Goal: Task Accomplishment & Management: Use online tool/utility

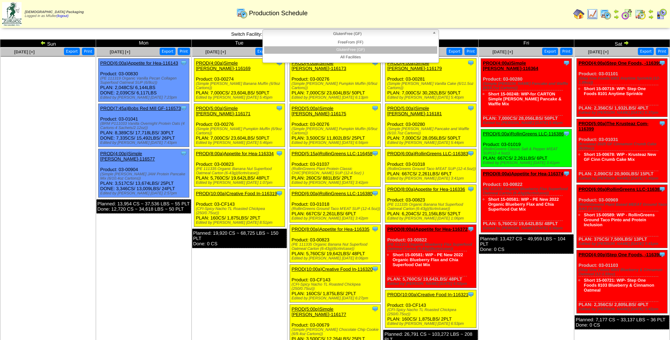
click at [301, 32] on span "GlutenFree (GF)" at bounding box center [347, 34] width 164 height 8
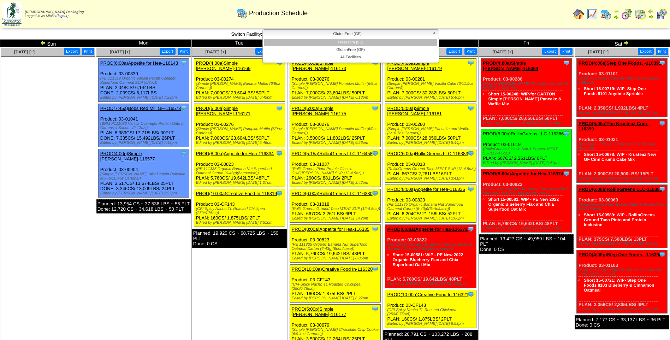
click at [312, 44] on li "FreeFrom (FF)" at bounding box center [350, 42] width 173 height 7
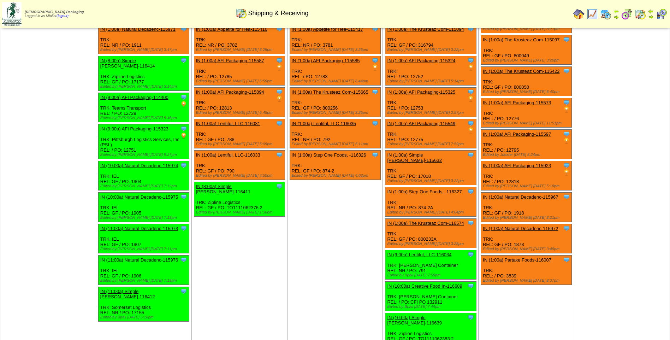
scroll to position [481, 0]
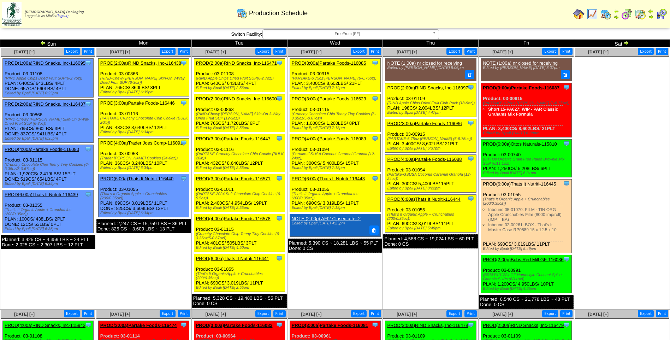
click at [434, 88] on link "PROD(2:00a)RIND Snacks, Inc-116097" at bounding box center [427, 87] width 81 height 5
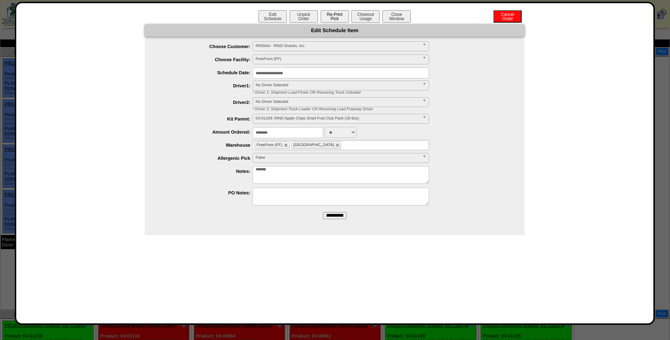
click at [340, 19] on button "Re-Print Pick" at bounding box center [334, 16] width 28 height 12
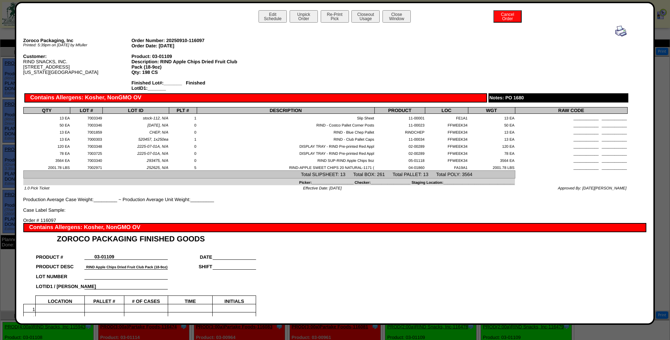
click at [615, 33] on img at bounding box center [620, 30] width 11 height 11
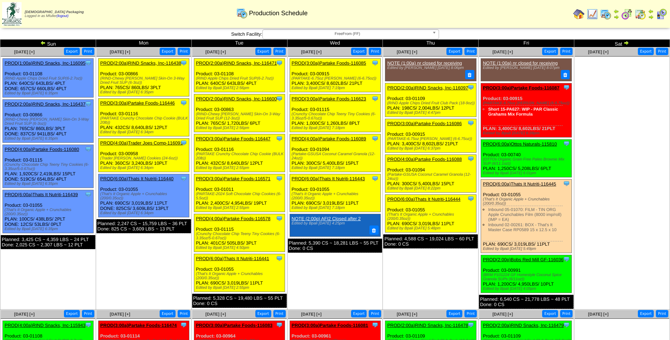
scroll to position [35, 0]
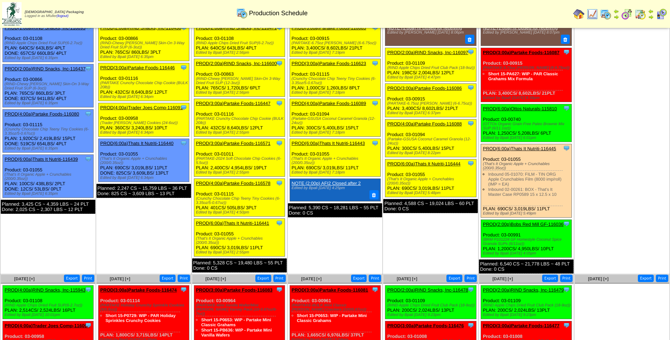
click at [432, 89] on link "PROD(3:00a)Partake Foods-116086" at bounding box center [424, 87] width 74 height 5
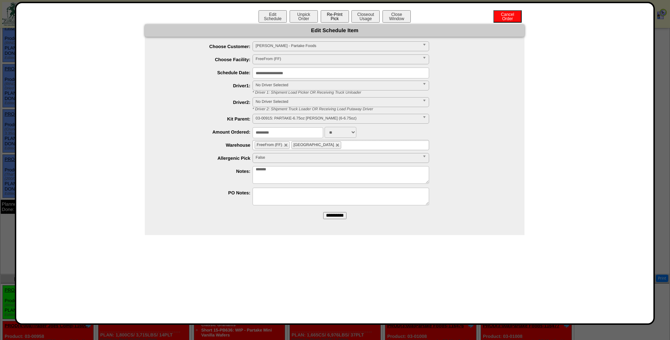
click at [330, 16] on button "Re-Print Pick" at bounding box center [334, 16] width 28 height 12
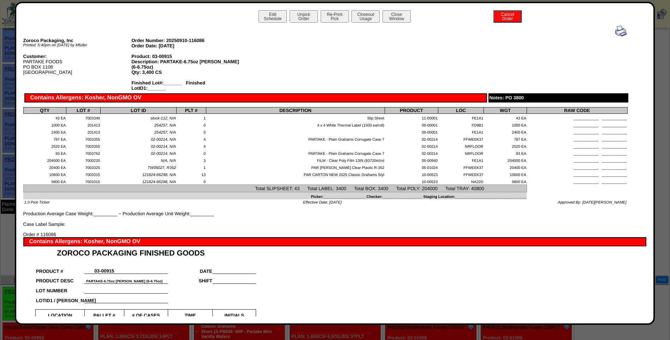
click at [617, 28] on img at bounding box center [620, 30] width 11 height 11
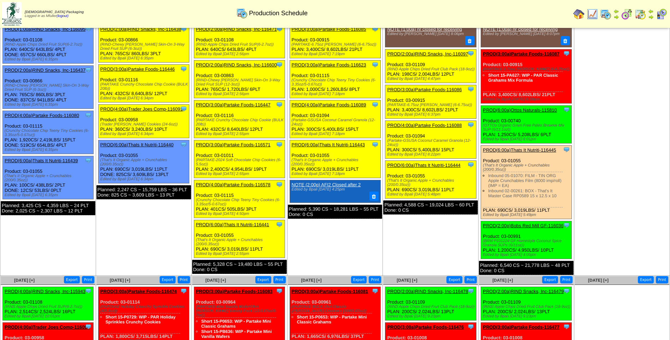
scroll to position [35, 0]
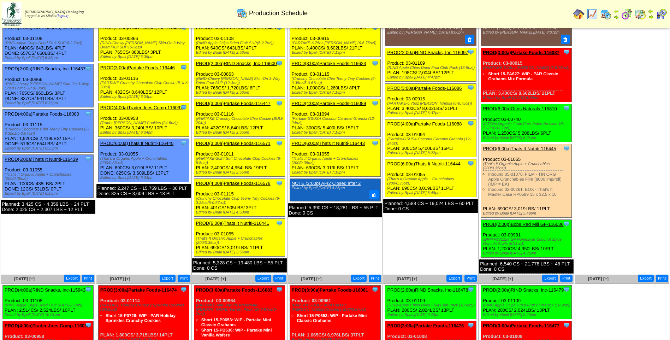
click at [432, 123] on link "PROD(4:00a)Partake Foods-116088" at bounding box center [424, 123] width 74 height 5
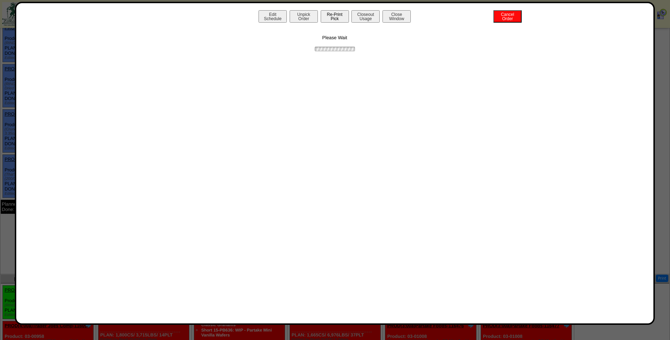
click at [327, 13] on button "Re-Print Pick" at bounding box center [334, 16] width 28 height 12
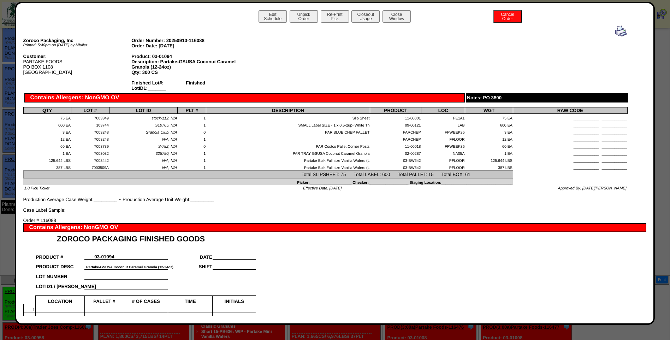
click at [618, 31] on img at bounding box center [620, 30] width 11 height 11
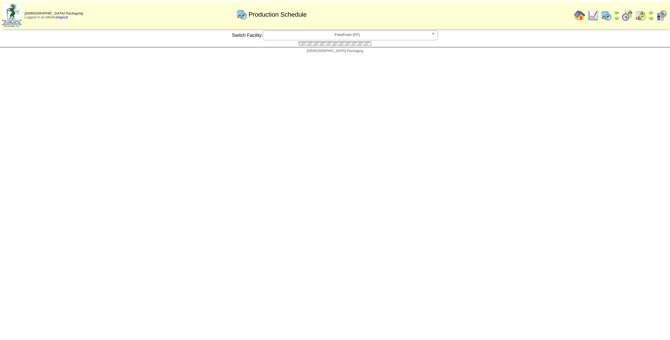
scroll to position [35, 0]
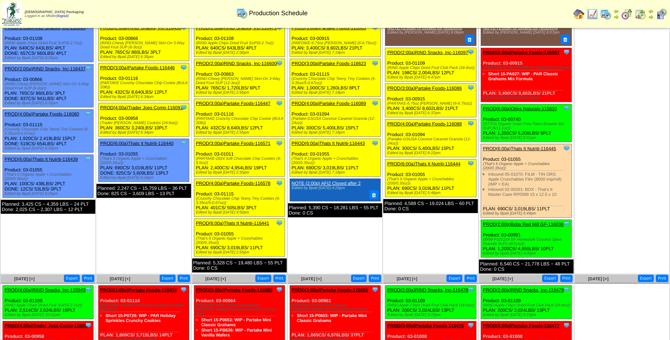
click at [419, 164] on link "PROD(6:00a)Thats It Nutriti-116444" at bounding box center [423, 163] width 73 height 5
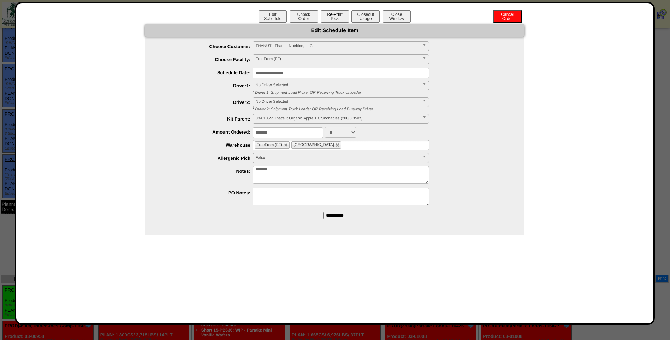
click at [335, 20] on button "Re-Print Pick" at bounding box center [334, 16] width 28 height 12
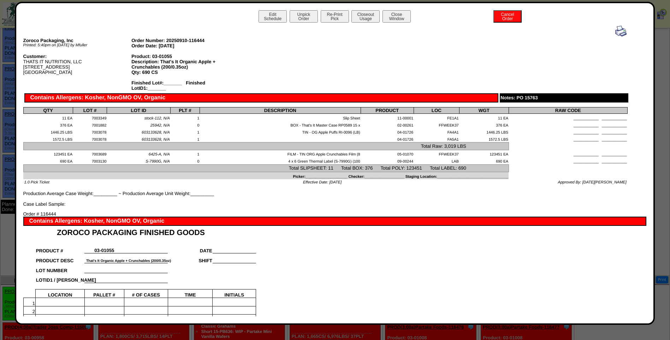
click at [617, 30] on img at bounding box center [620, 30] width 11 height 11
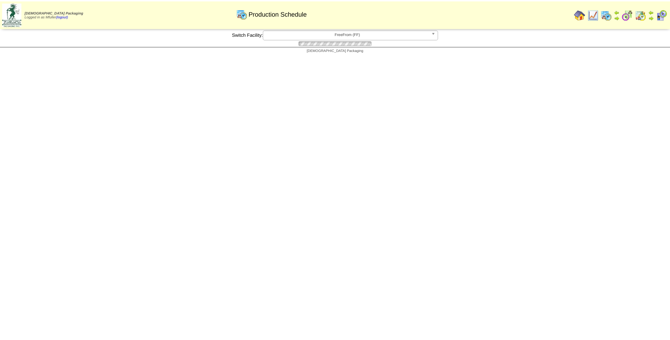
scroll to position [35, 0]
